Goal: Task Accomplishment & Management: Complete application form

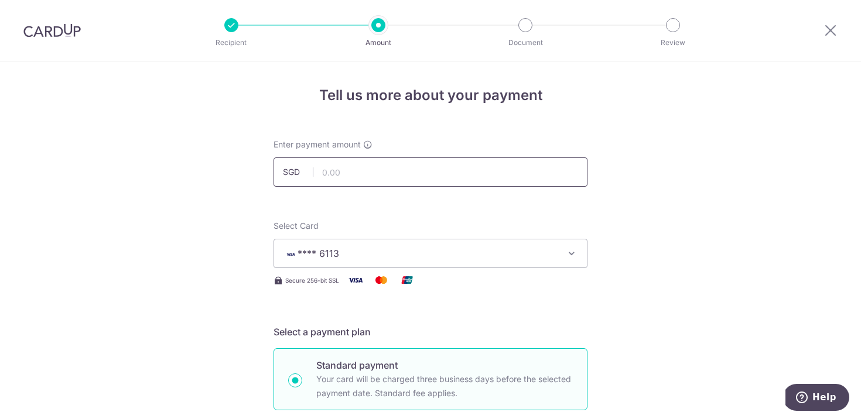
click at [356, 170] on input "text" at bounding box center [431, 172] width 314 height 29
type input "23,200.00"
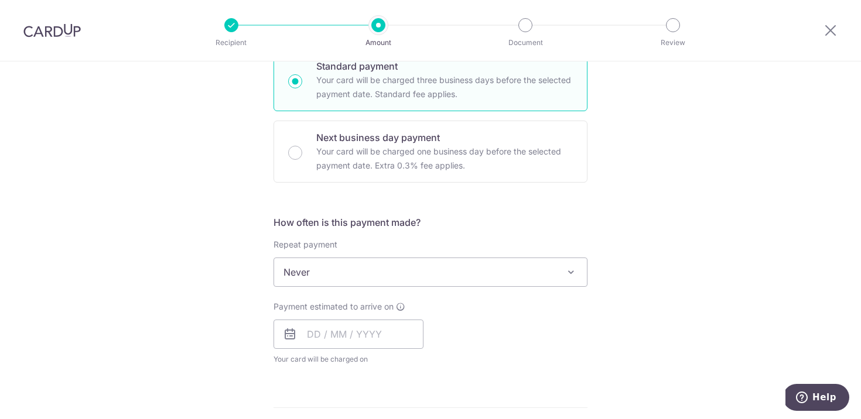
scroll to position [324, 0]
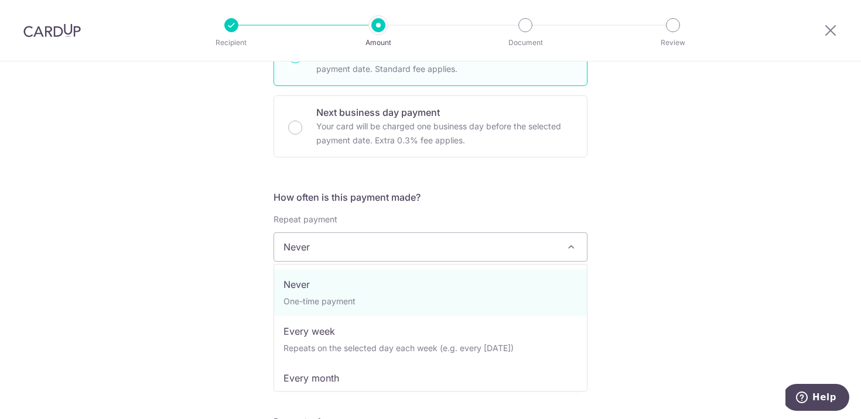
click at [321, 248] on span "Never" at bounding box center [430, 247] width 313 height 28
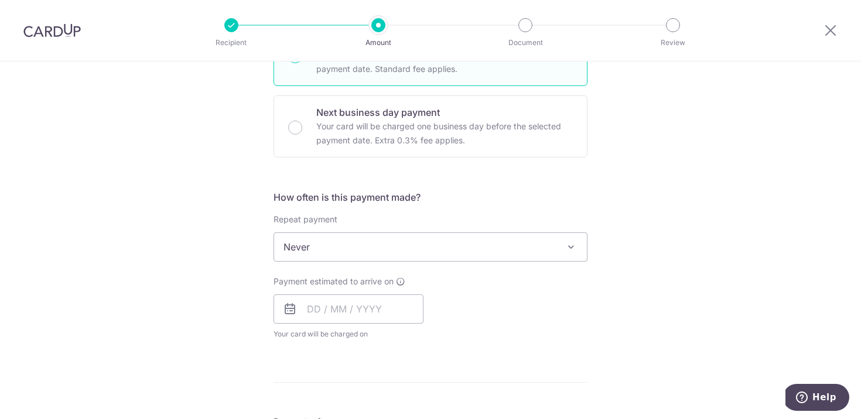
click at [321, 248] on span "Never" at bounding box center [430, 247] width 313 height 28
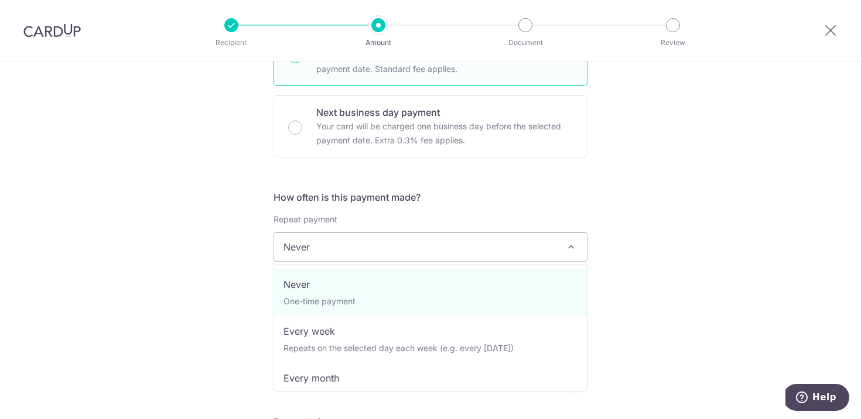
click at [319, 248] on span "Never" at bounding box center [430, 247] width 313 height 28
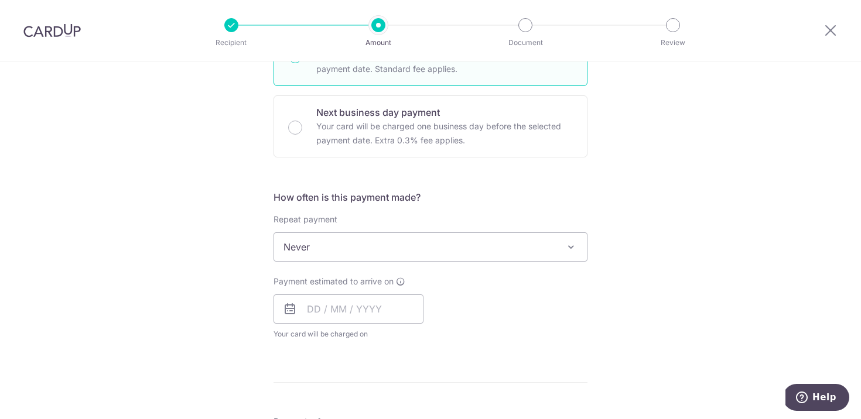
click at [319, 248] on span "Never" at bounding box center [430, 247] width 313 height 28
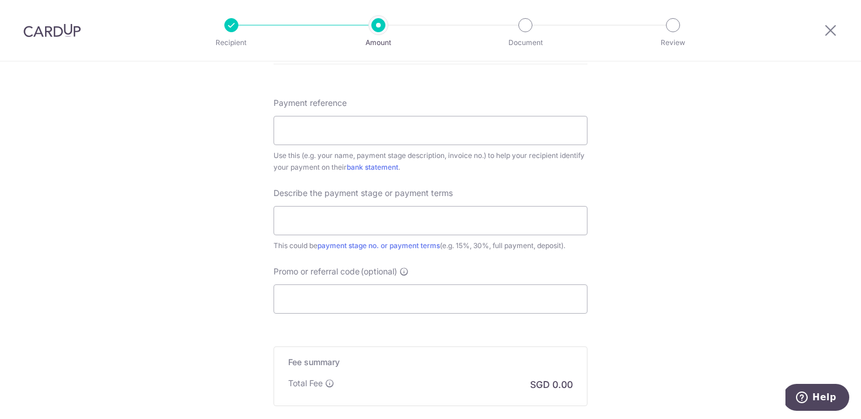
scroll to position [654, 0]
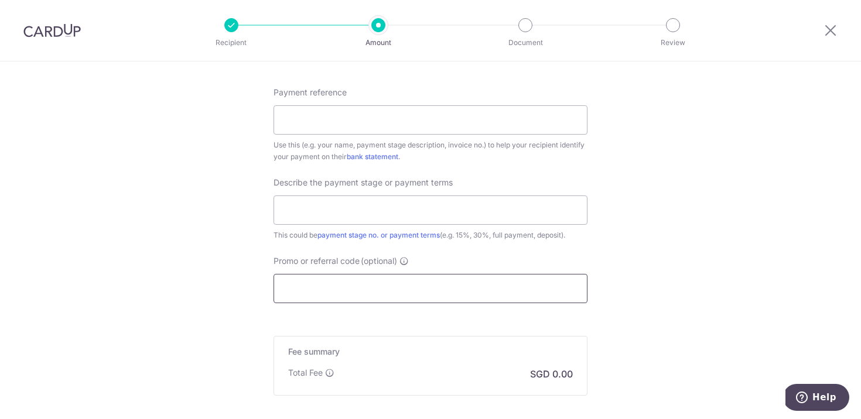
click at [306, 279] on input "Promo or referral code (optional)" at bounding box center [431, 288] width 314 height 29
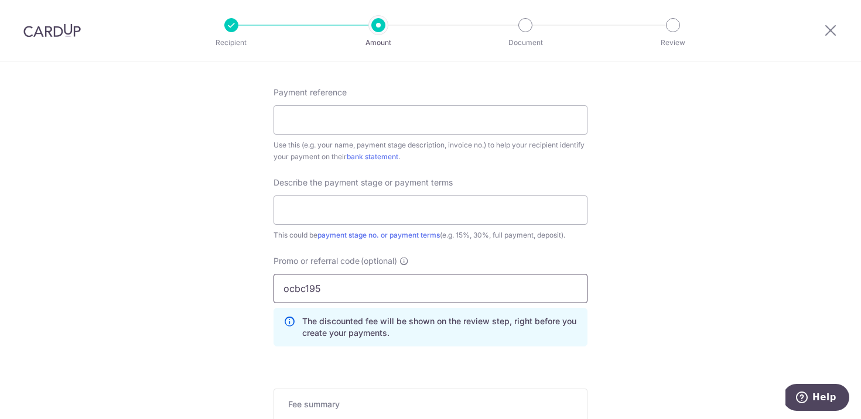
type input "ocbc195"
click at [678, 290] on div "Tell us more about your payment Enter payment amount SGD 23,200.00 23200.00 Car…" at bounding box center [430, 3] width 861 height 1191
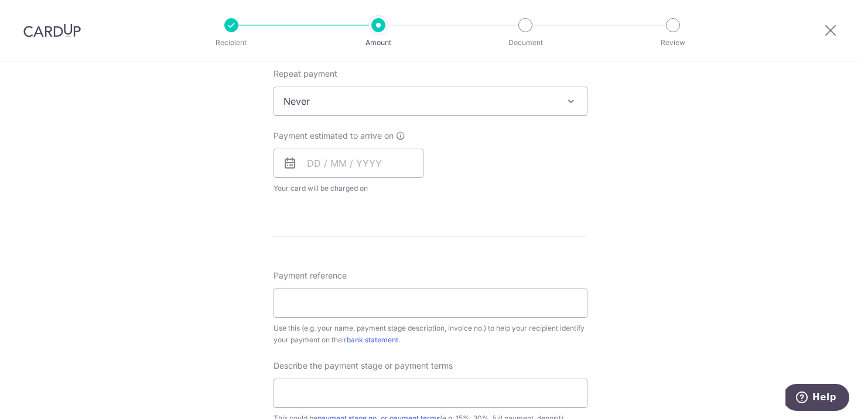
scroll to position [563, 0]
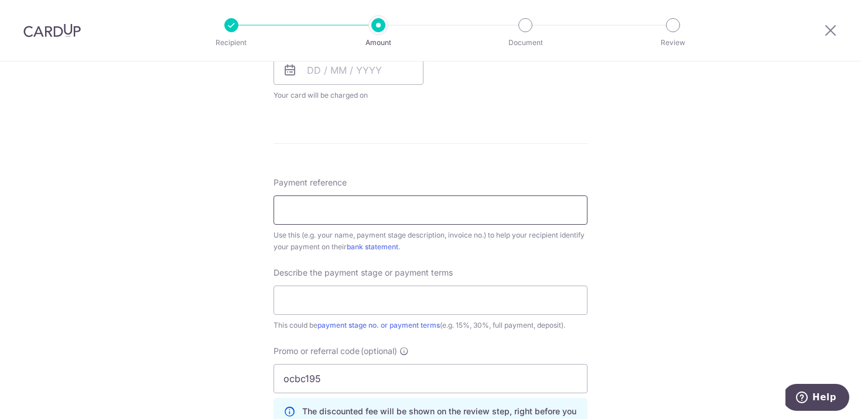
click at [422, 211] on input "Payment reference" at bounding box center [431, 210] width 314 height 29
type input "H"
type input "[PERSON_NAME] [GEOGRAPHIC_DATA]"
click at [427, 307] on input "text" at bounding box center [431, 300] width 314 height 29
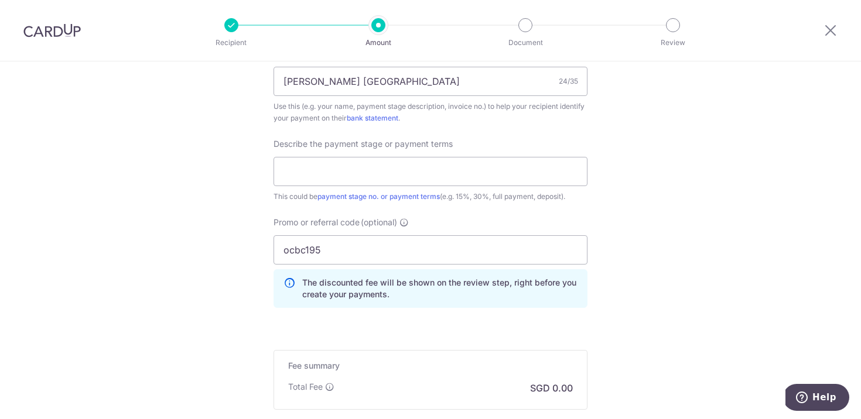
scroll to position [694, 0]
click at [341, 176] on input "text" at bounding box center [431, 169] width 314 height 29
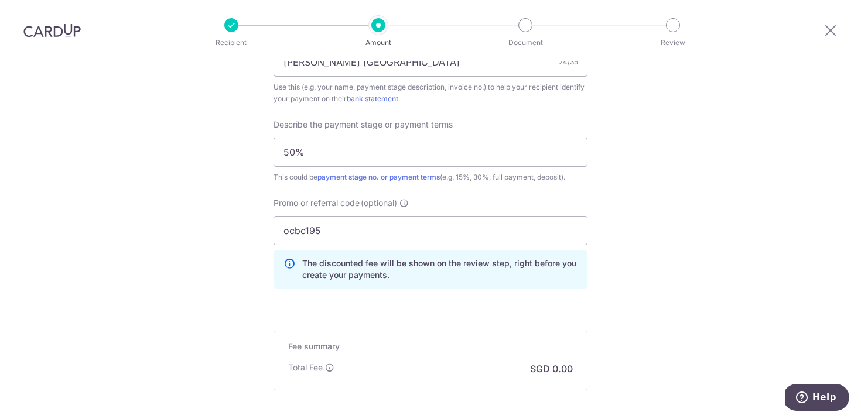
scroll to position [712, 0]
drag, startPoint x: 349, startPoint y: 152, endPoint x: 18, endPoint y: 163, distance: 331.1
type input "5"
type input "45% of project amount"
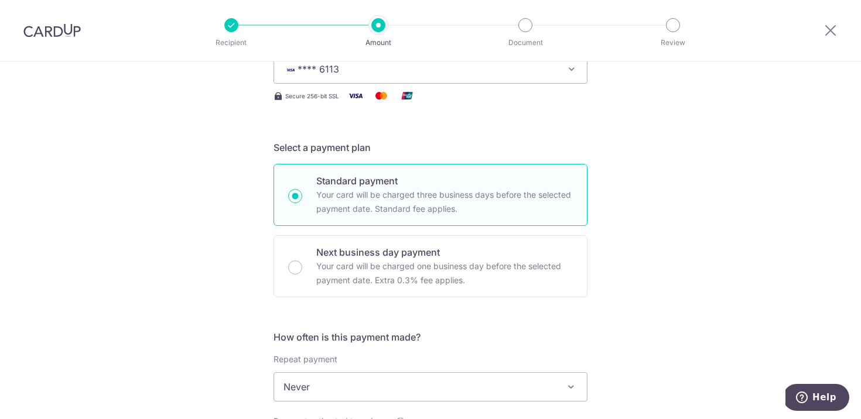
scroll to position [0, 0]
